Goal: Task Accomplishment & Management: Manage account settings

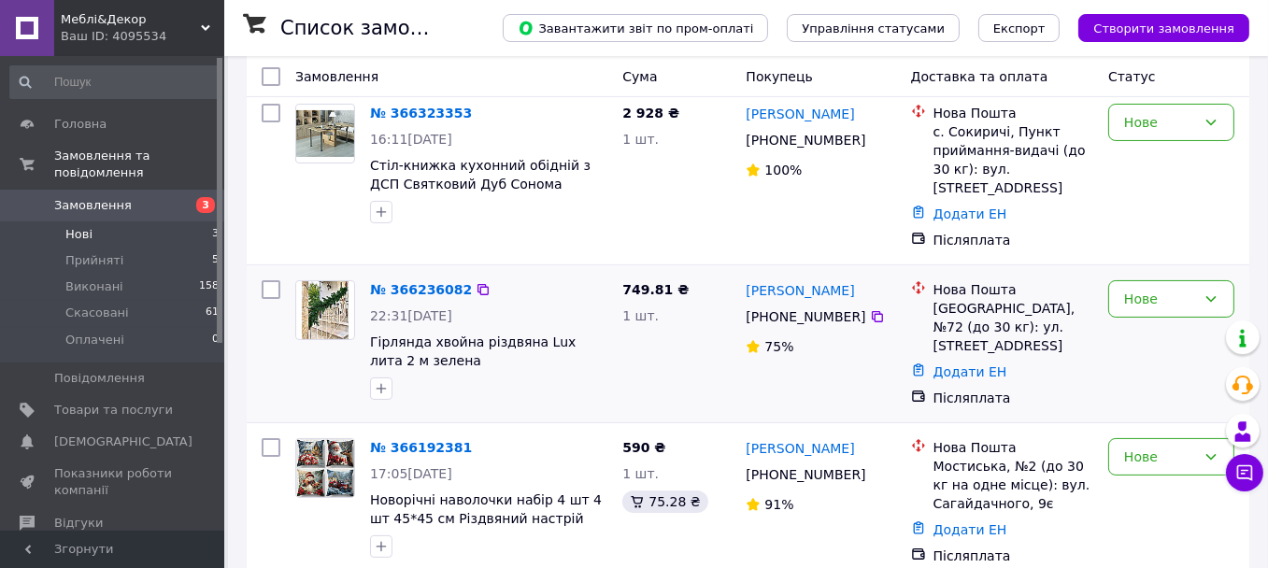
scroll to position [308, 0]
